Goal: Task Accomplishment & Management: Use online tool/utility

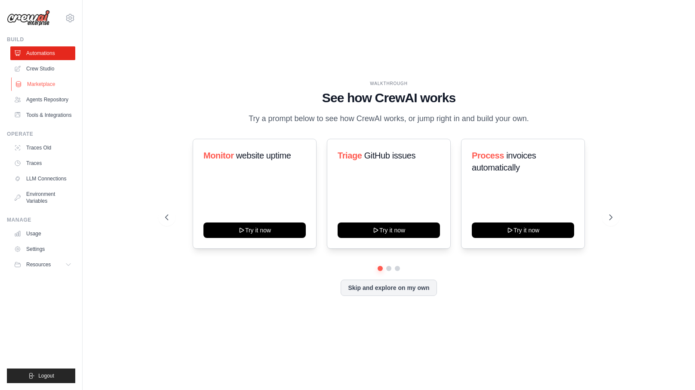
click at [48, 85] on link "Marketplace" at bounding box center [43, 84] width 65 height 14
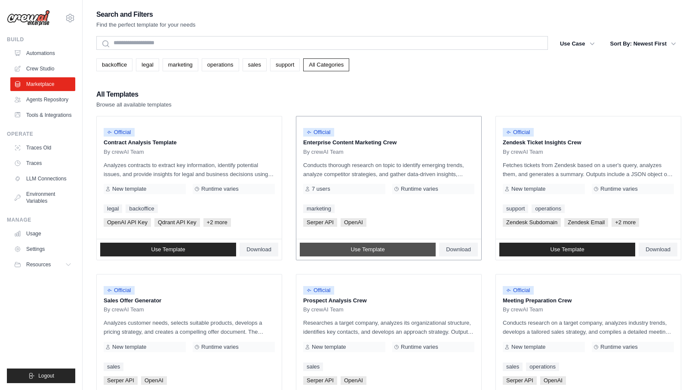
click at [380, 248] on span "Use Template" at bounding box center [367, 249] width 34 height 7
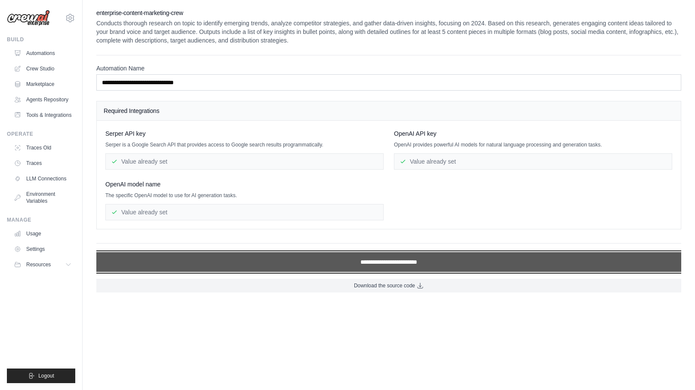
click at [365, 262] on input "**********" at bounding box center [388, 262] width 585 height 20
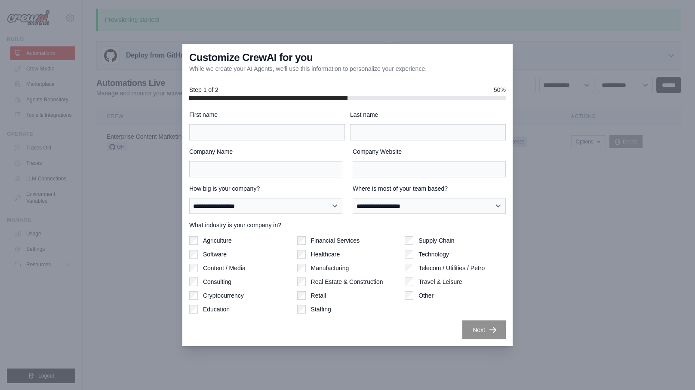
click at [596, 311] on div at bounding box center [347, 195] width 695 height 390
click at [111, 165] on div at bounding box center [347, 195] width 695 height 390
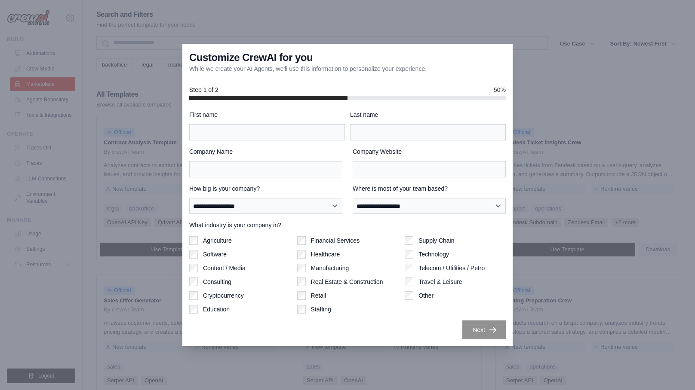
click at [546, 61] on div at bounding box center [347, 195] width 695 height 390
click at [461, 57] on div "Customize CrewAI for you While we create your AI Agents, we'll use this informa…" at bounding box center [347, 62] width 330 height 37
click at [71, 60] on div at bounding box center [347, 195] width 695 height 390
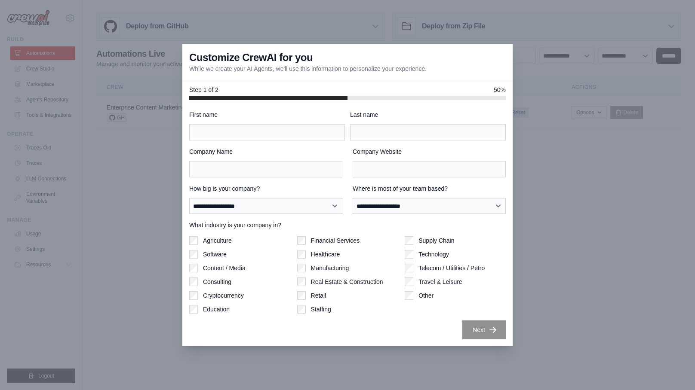
click at [465, 255] on div "Technology" at bounding box center [455, 254] width 101 height 9
click at [470, 126] on input "Last name" at bounding box center [428, 132] width 156 height 16
click at [473, 126] on input "Last name" at bounding box center [428, 132] width 156 height 16
click at [570, 299] on div at bounding box center [347, 195] width 695 height 390
